Goal: Complete application form

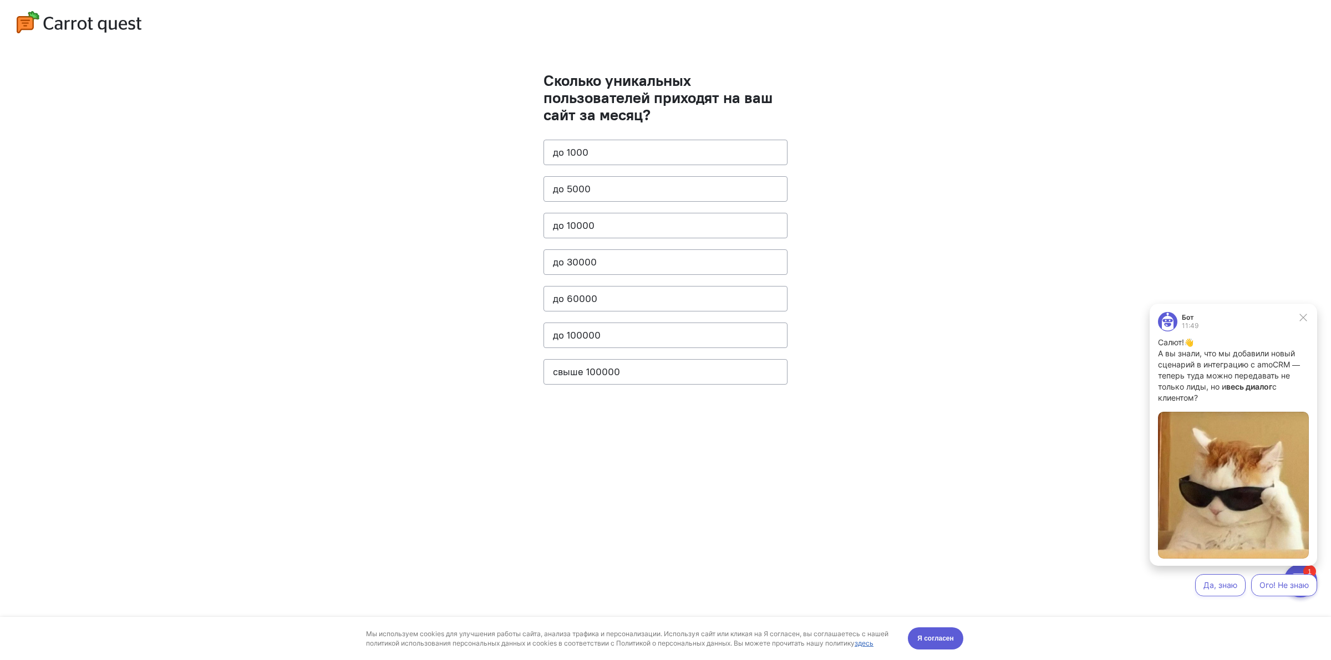
click at [697, 319] on cq-question "Сколько уникальных пользователей приходят на ваш сайт за месяц? до [DATE] до 50…" at bounding box center [665, 234] width 244 height 324
click at [682, 348] on button "до 100000" at bounding box center [665, 336] width 244 height 26
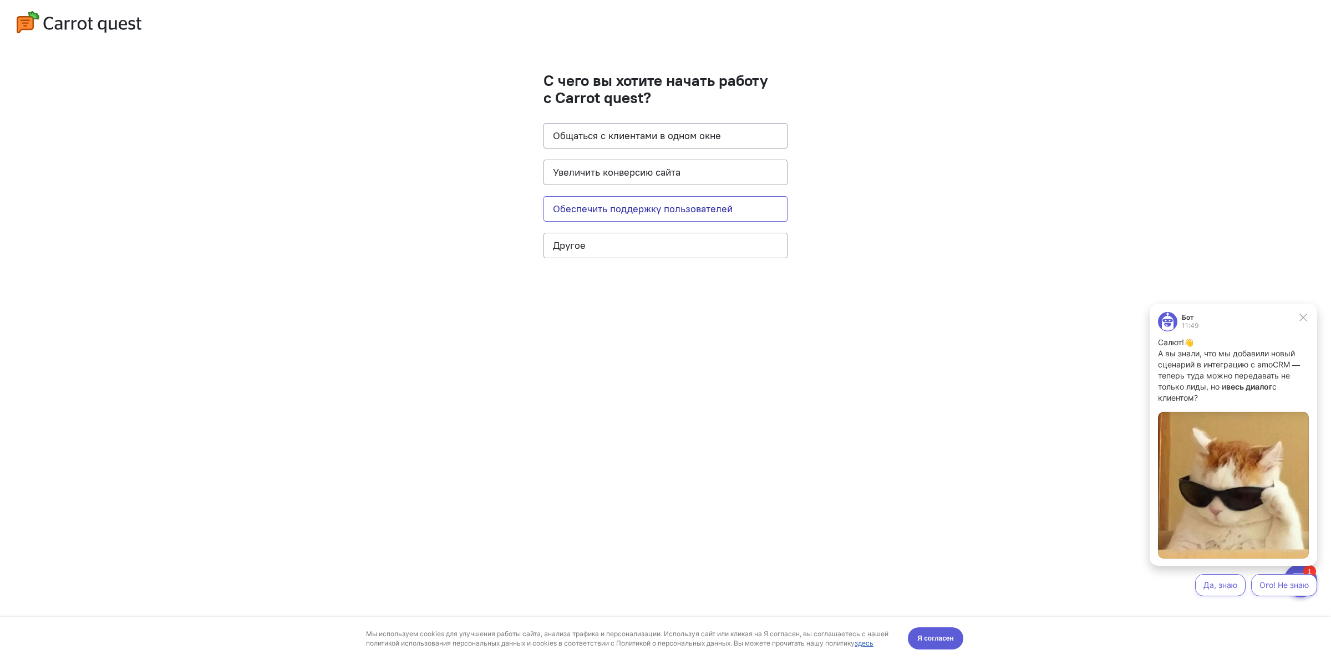
click at [703, 210] on button "Обеспечить поддержку пользователей" at bounding box center [665, 209] width 244 height 26
